Goal: Task Accomplishment & Management: Complete application form

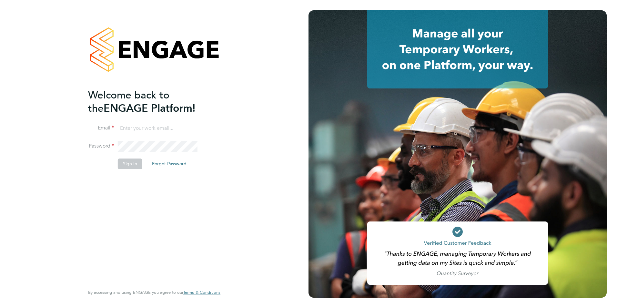
type input "emma@carbonrecruitment.co.uk"
click at [124, 170] on li "Sign In Forgot Password" at bounding box center [151, 166] width 126 height 17
click at [128, 164] on button "Sign In" at bounding box center [130, 163] width 25 height 10
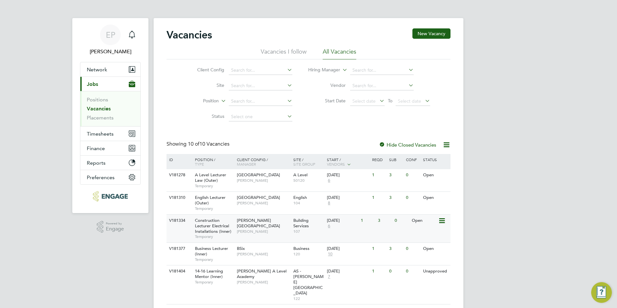
click at [292, 222] on div "Building Services 107" at bounding box center [309, 225] width 34 height 22
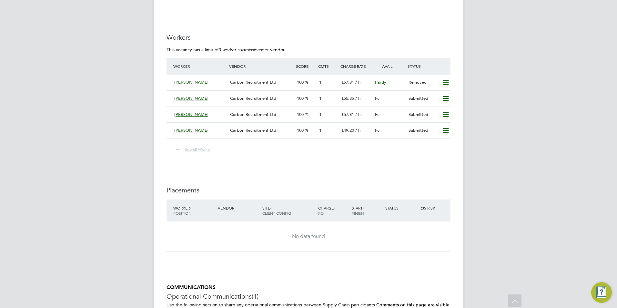
scroll to position [1193, 0]
